Goal: Navigation & Orientation: Go to known website

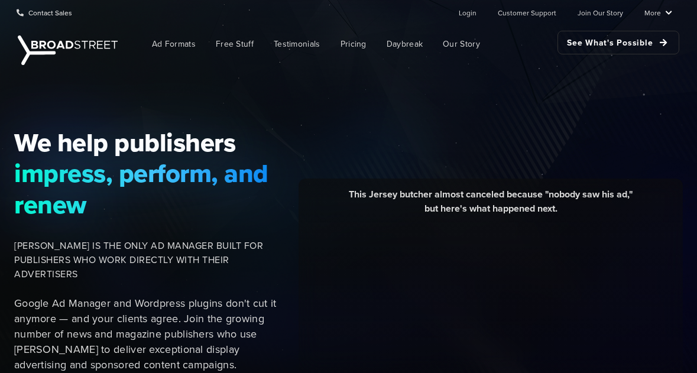
click at [457, 10] on ul "Login Customer Support Join Our Story More Resources Blog Partners Case Studies…" at bounding box center [556, 13] width 232 height 24
click at [466, 10] on link "Login" at bounding box center [468, 13] width 18 height 24
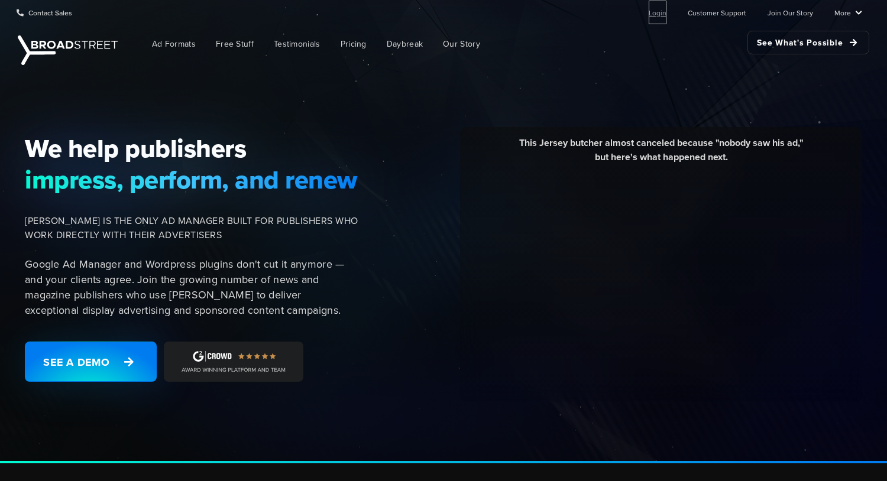
click at [665, 13] on link "Login" at bounding box center [658, 13] width 18 height 24
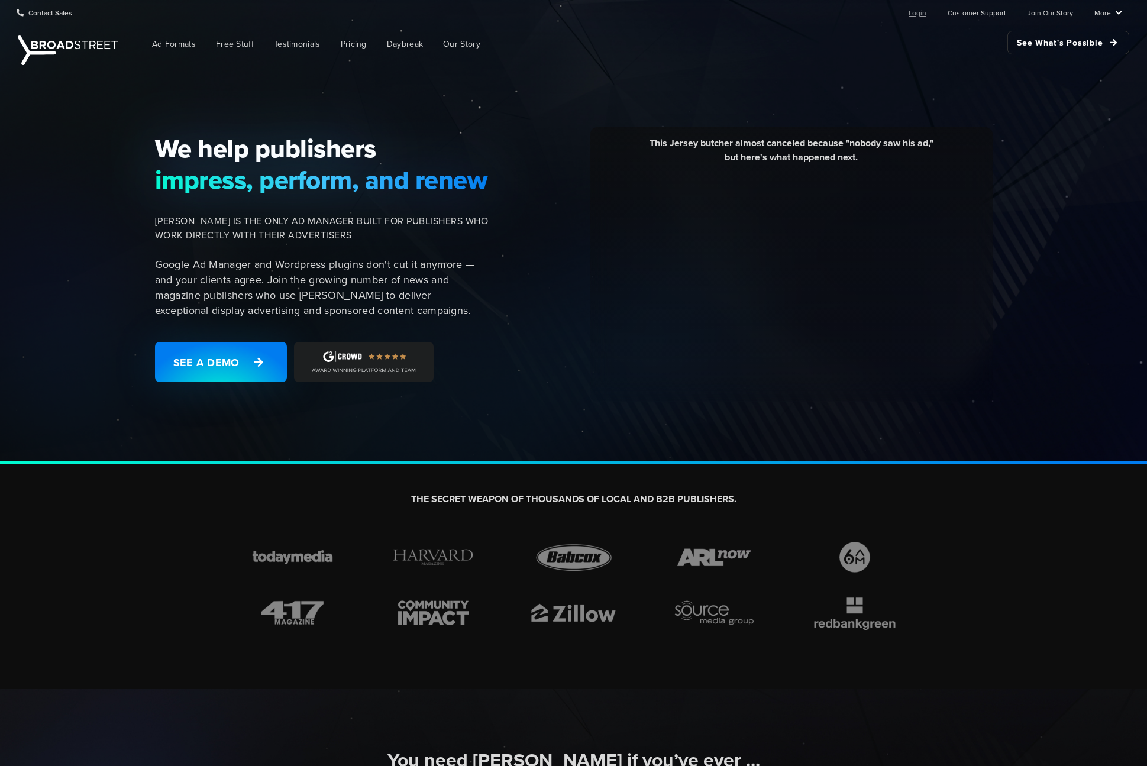
click at [925, 14] on link "Login" at bounding box center [917, 13] width 18 height 24
